Goal: Navigation & Orientation: Find specific page/section

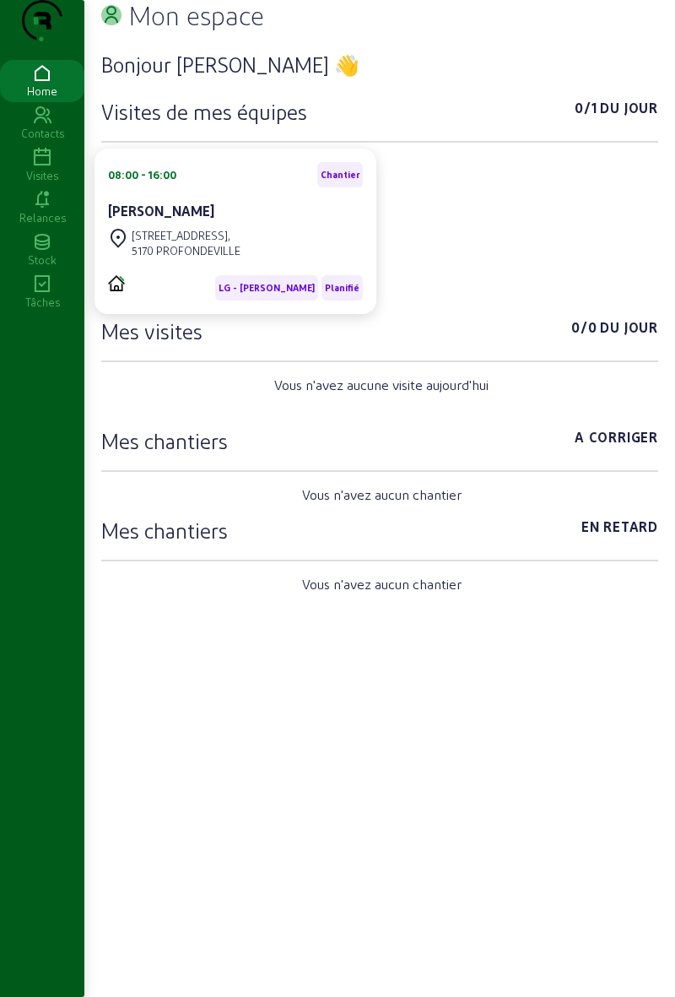
click at [44, 183] on div "Visites" at bounding box center [42, 175] width 84 height 15
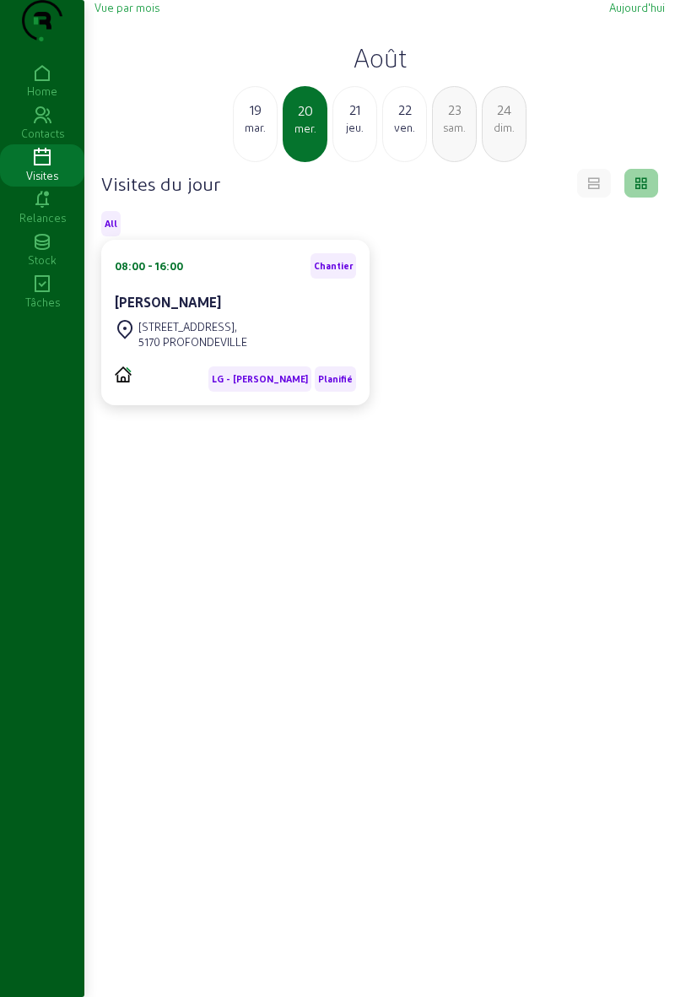
click at [349, 135] on div "jeu." at bounding box center [354, 127] width 43 height 15
click at [262, 135] on div "mer." at bounding box center [255, 127] width 43 height 15
click at [315, 136] on div "mer." at bounding box center [304, 128] width 41 height 15
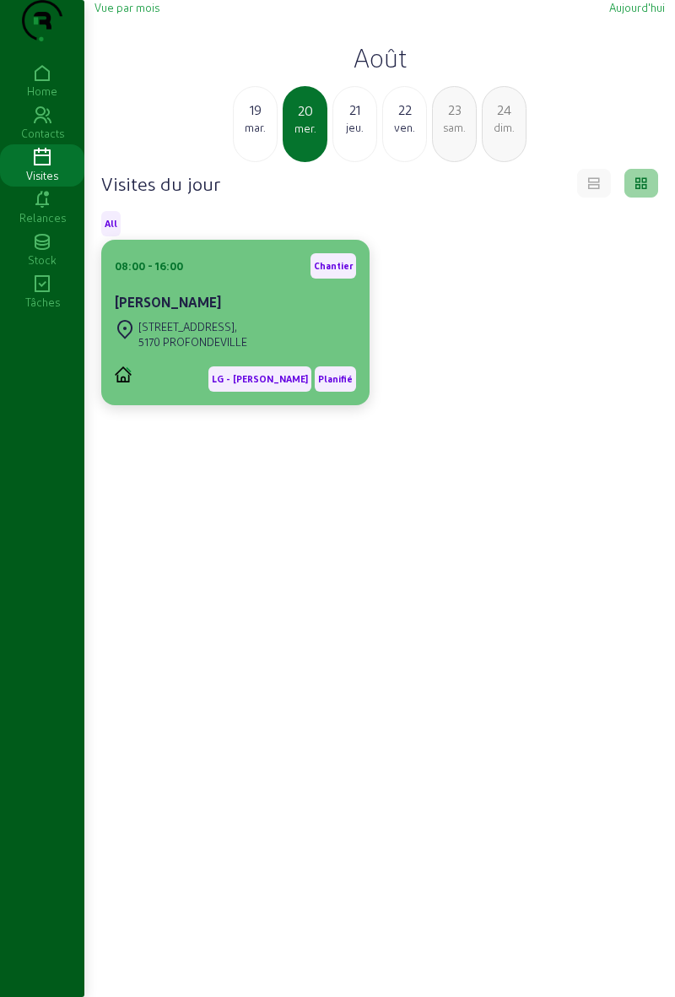
click at [264, 353] on div "[STREET_ADDRESS]" at bounding box center [235, 334] width 241 height 37
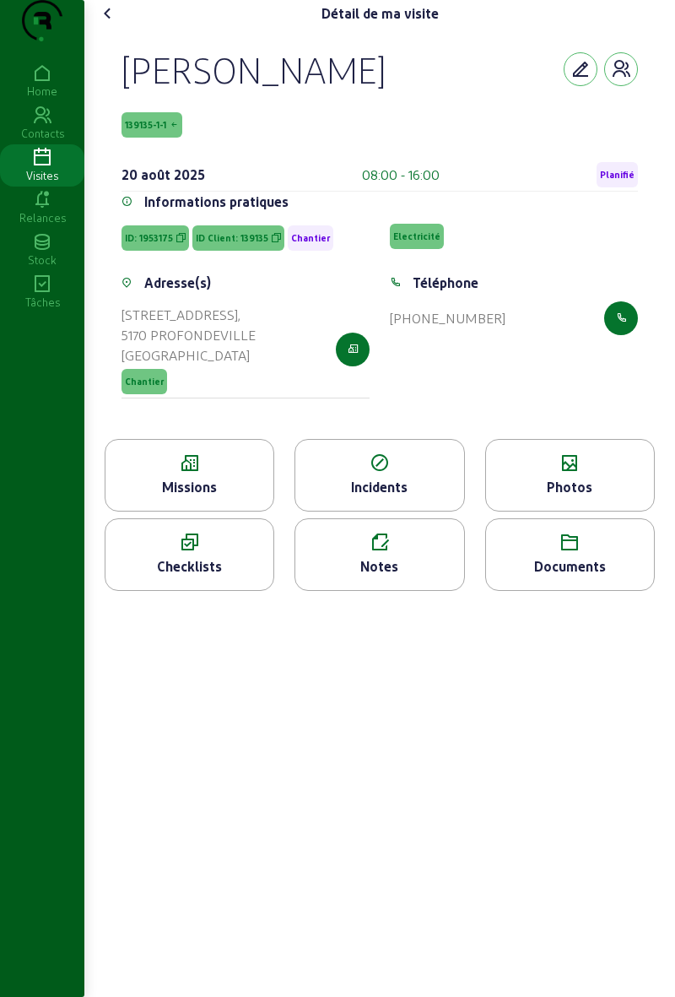
click at [245, 497] on div "Missions" at bounding box center [189, 487] width 168 height 20
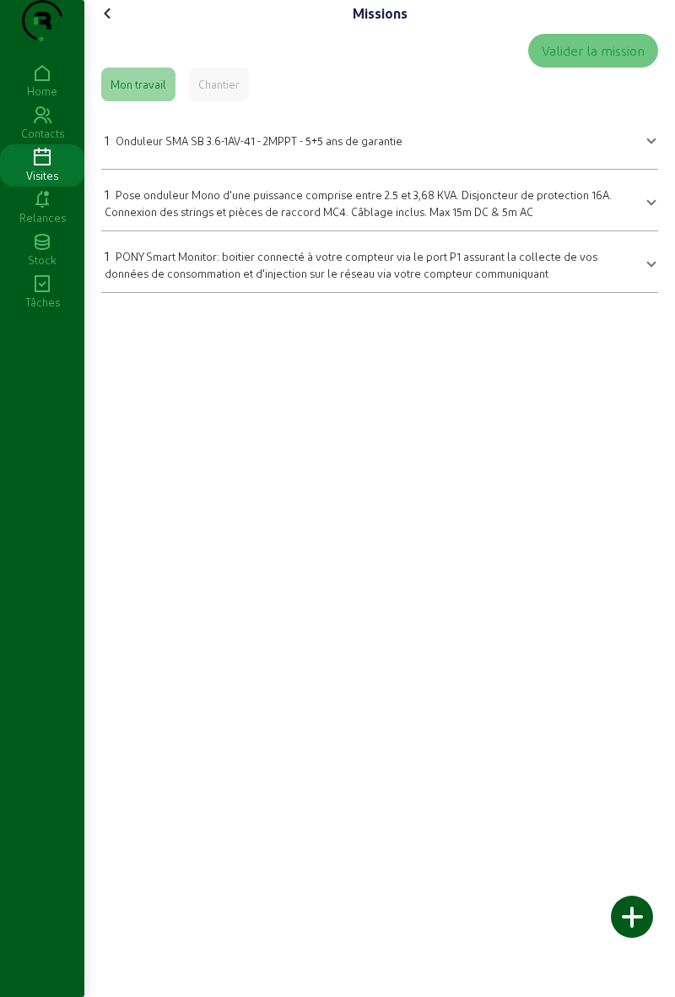
click at [118, 24] on icon at bounding box center [108, 13] width 20 height 20
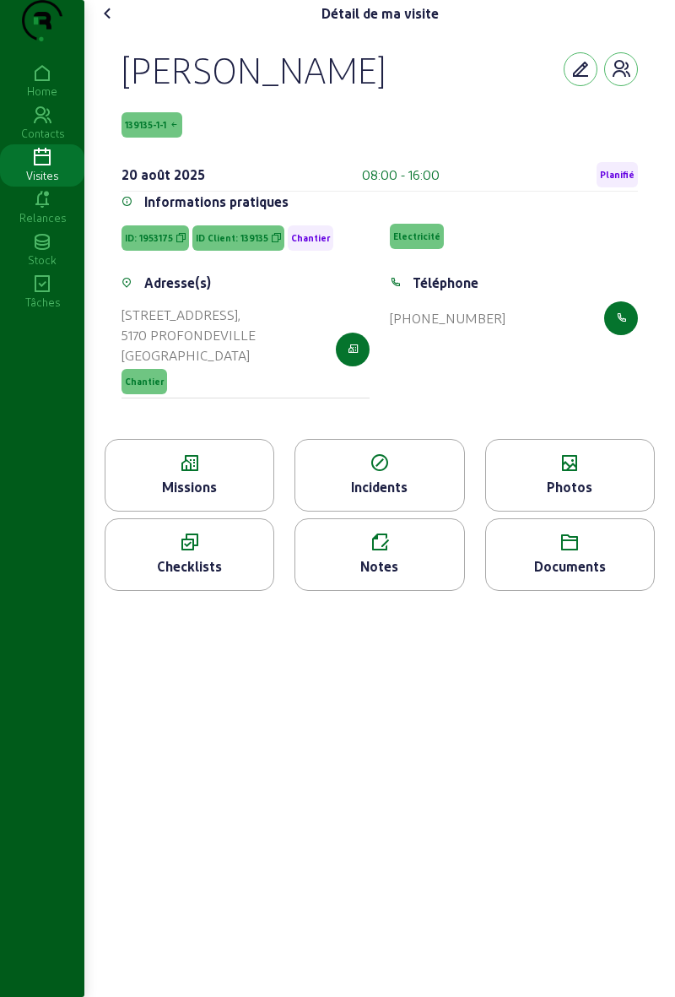
click at [584, 497] on div "Photos" at bounding box center [570, 487] width 168 height 20
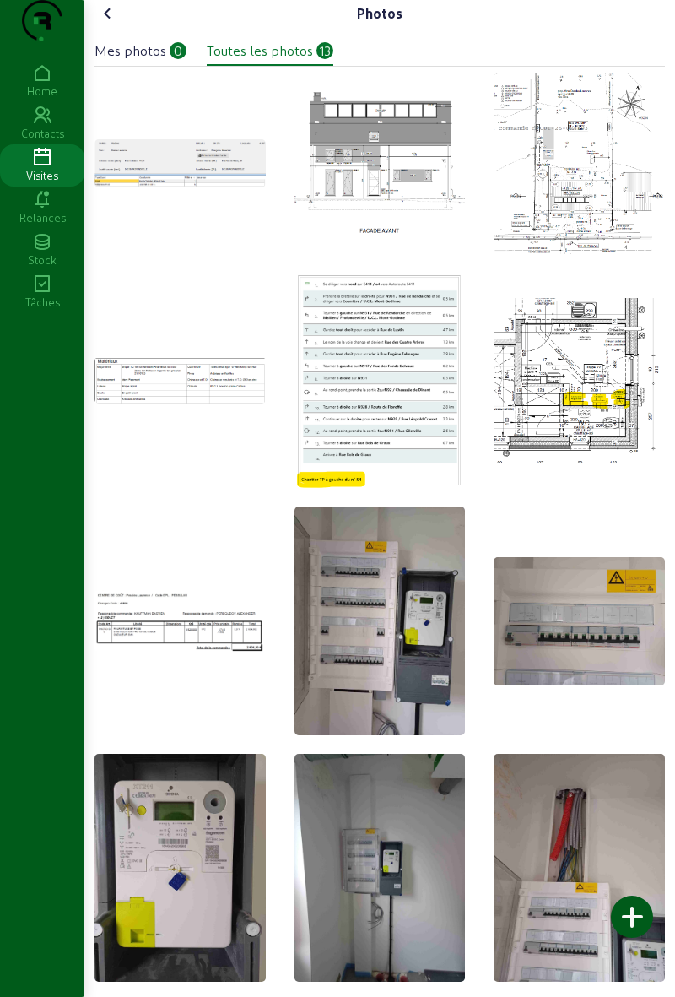
click at [118, 24] on icon at bounding box center [108, 13] width 20 height 20
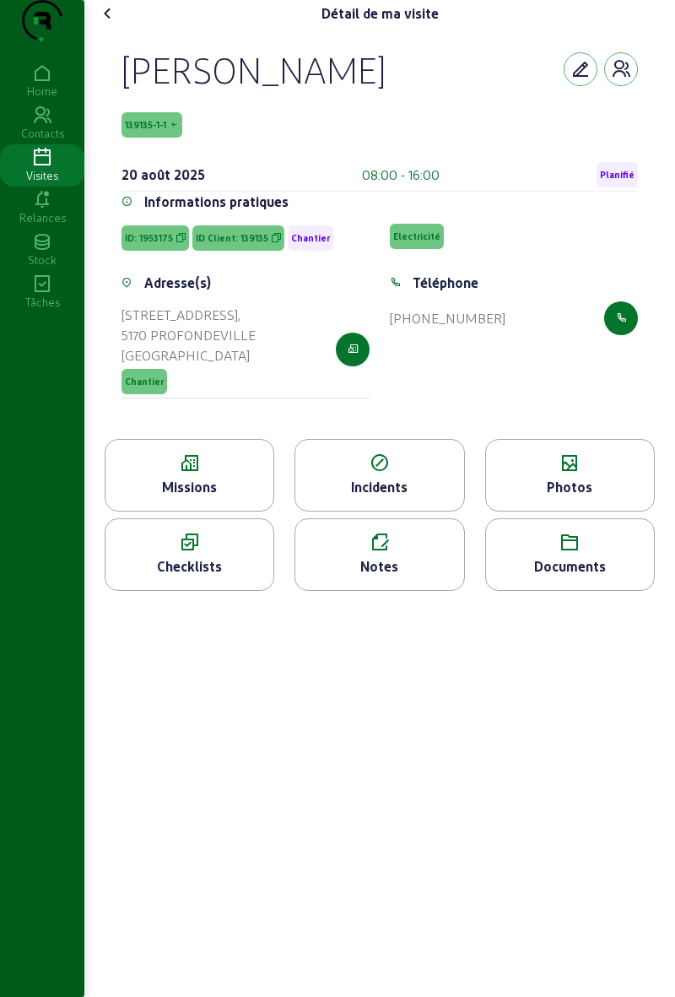
click at [118, 24] on icon at bounding box center [108, 13] width 20 height 20
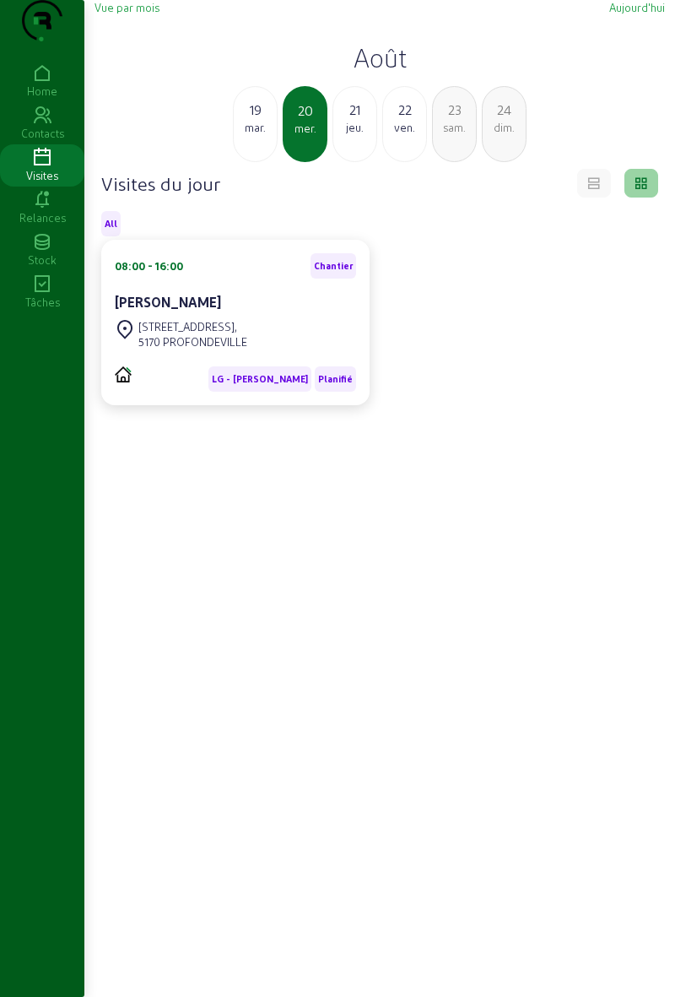
click at [355, 135] on div "jeu." at bounding box center [354, 127] width 43 height 15
click at [261, 162] on div "20 mer." at bounding box center [255, 124] width 45 height 76
